Goal: Task Accomplishment & Management: Complete application form

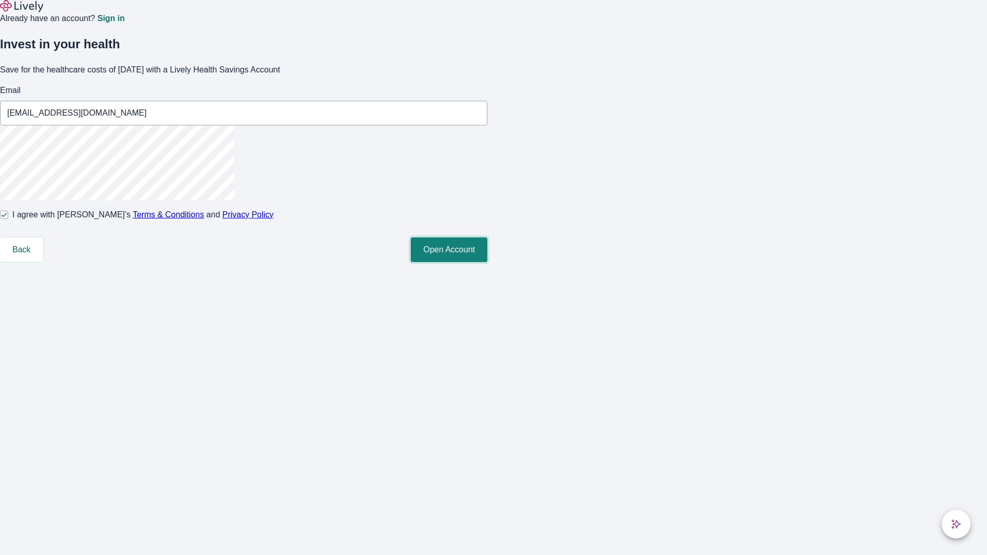
click at [488, 262] on button "Open Account" at bounding box center [449, 250] width 77 height 25
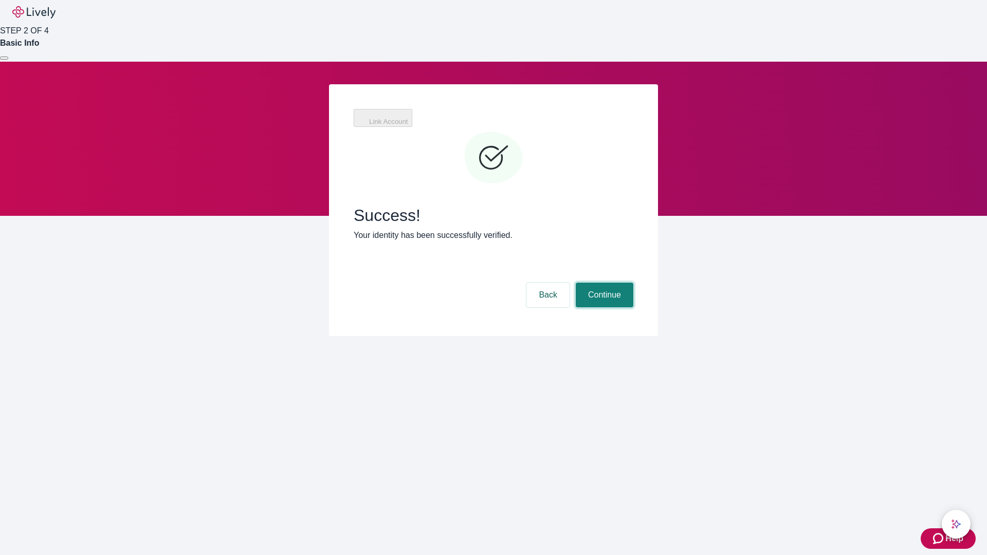
click at [603, 283] on button "Continue" at bounding box center [605, 295] width 58 height 25
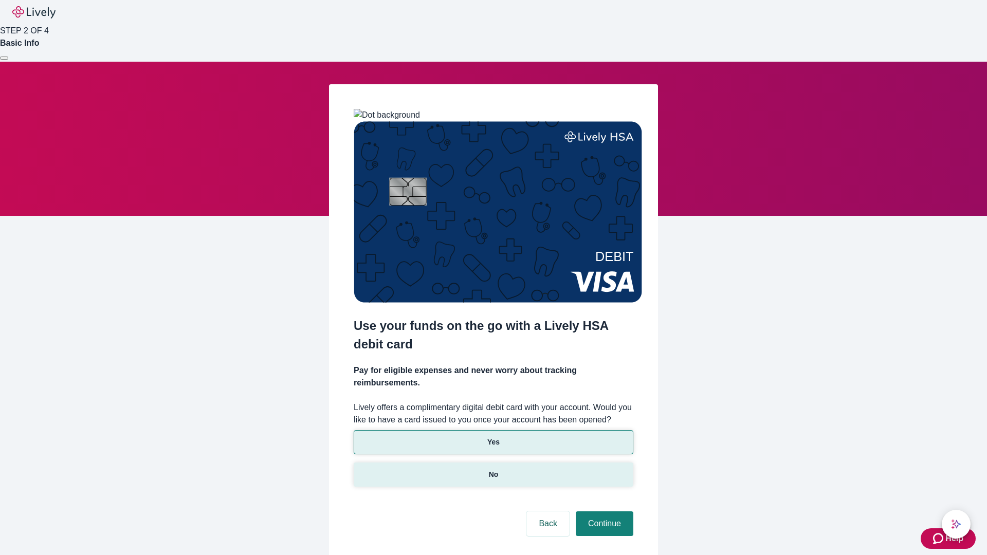
click at [493, 470] on p "No" at bounding box center [494, 475] width 10 height 11
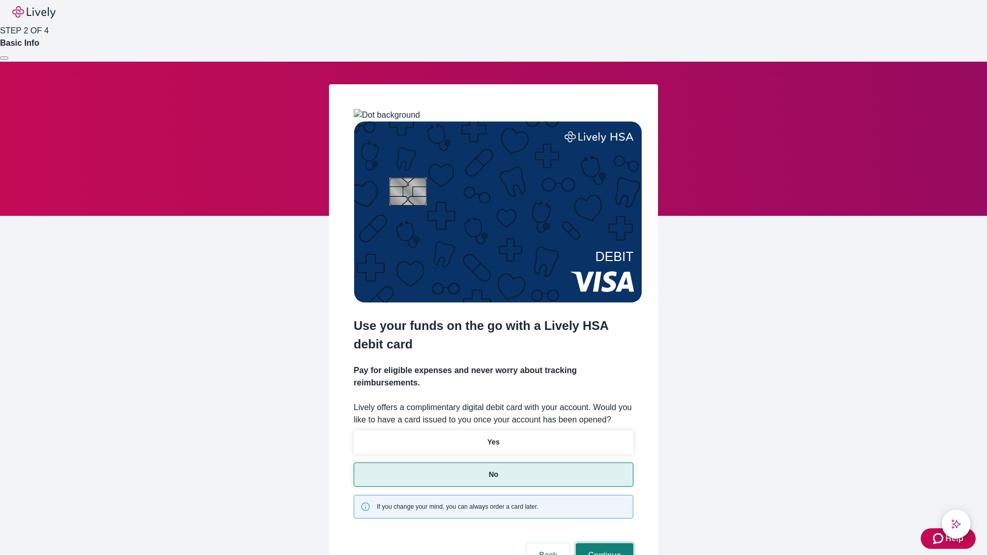
click at [603, 544] on button "Continue" at bounding box center [605, 556] width 58 height 25
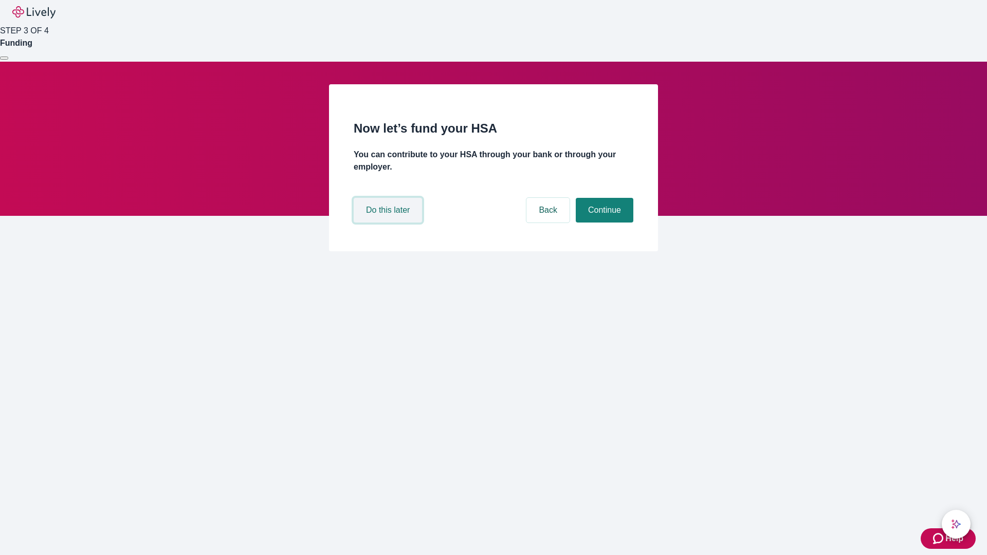
click at [389, 223] on button "Do this later" at bounding box center [388, 210] width 68 height 25
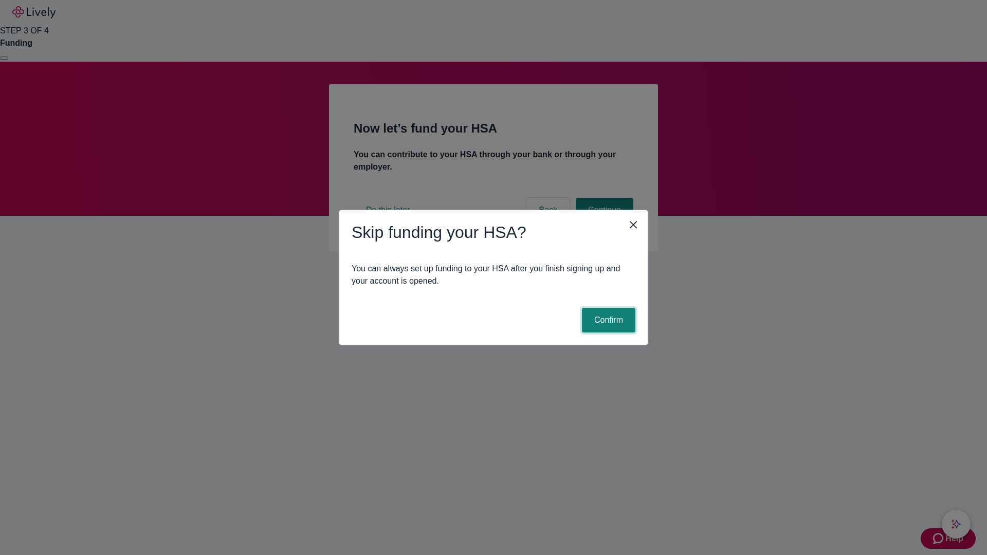
click at [607, 320] on button "Confirm" at bounding box center [608, 320] width 53 height 25
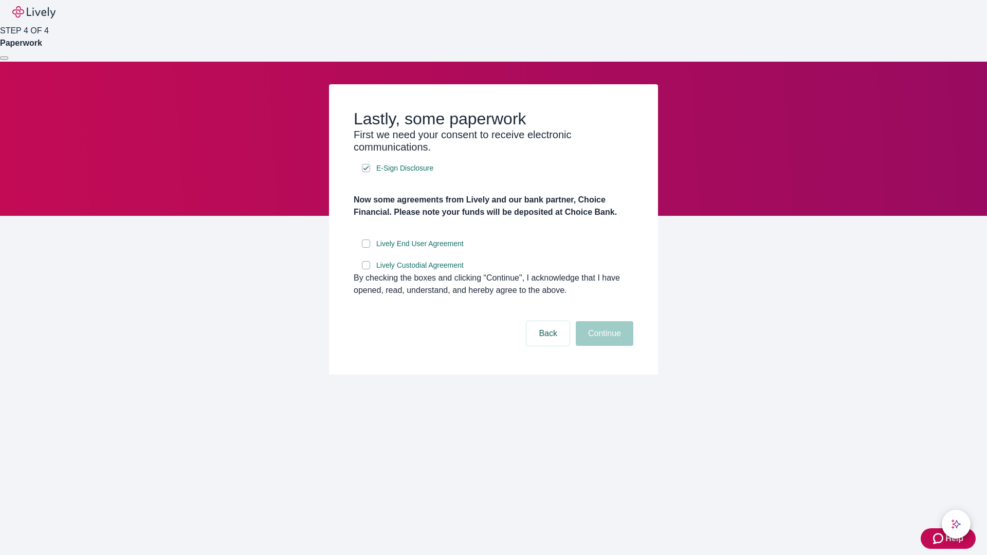
click at [366, 248] on input "Lively End User Agreement" at bounding box center [366, 244] width 8 height 8
checkbox input "true"
click at [366, 269] on input "Lively Custodial Agreement" at bounding box center [366, 265] width 8 height 8
checkbox input "true"
click at [603, 346] on button "Continue" at bounding box center [605, 333] width 58 height 25
